Goal: Transaction & Acquisition: Obtain resource

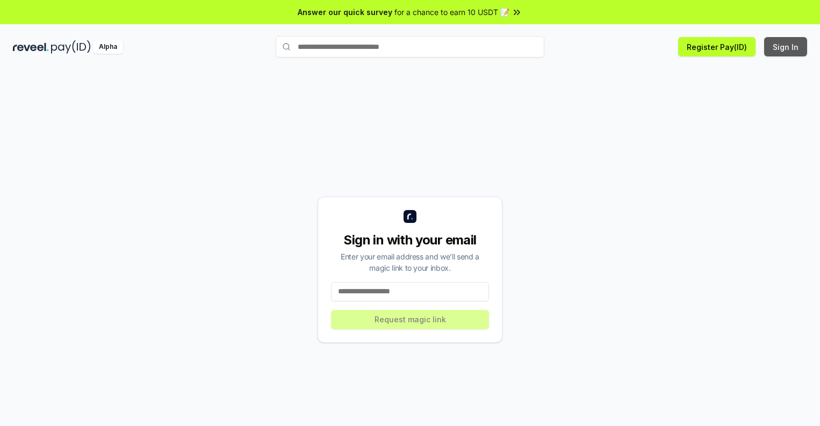
click at [786, 47] on button "Sign In" at bounding box center [785, 46] width 43 height 19
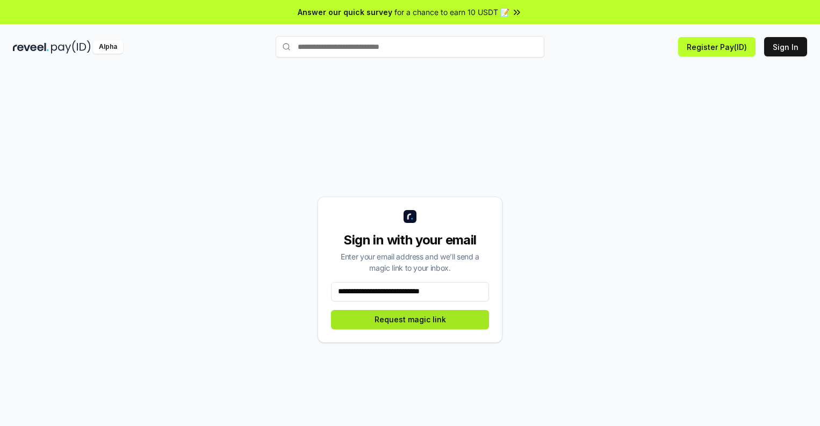
type input "**********"
click at [410, 319] on button "Request magic link" at bounding box center [410, 319] width 158 height 19
